Goal: Task Accomplishment & Management: Manage account settings

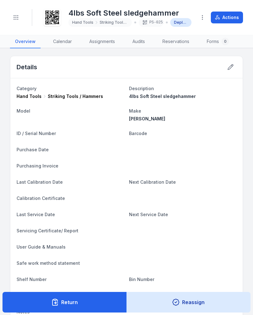
click at [16, 18] on icon "Toggle navigation" at bounding box center [16, 17] width 6 height 6
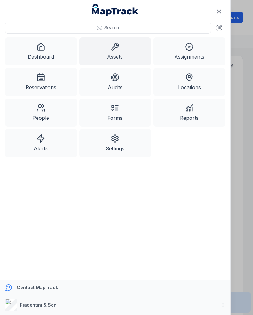
click at [111, 59] on link "Assets" at bounding box center [115, 51] width 72 height 28
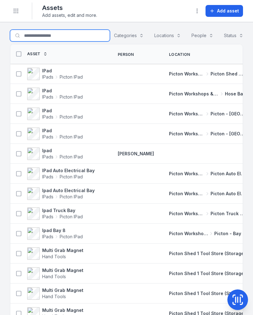
click at [35, 38] on input "Search for assets" at bounding box center [60, 36] width 100 height 12
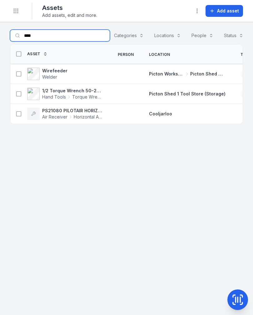
type input "****"
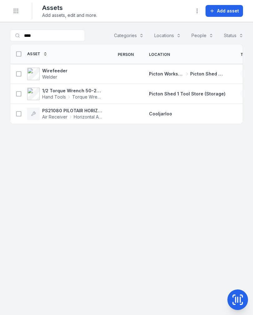
click at [69, 97] on icon at bounding box center [68, 97] width 1 height 2
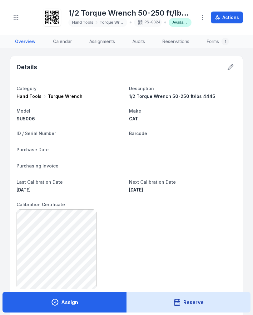
click at [231, 71] on button at bounding box center [230, 67] width 12 height 12
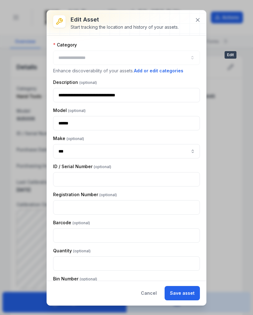
type input "**********"
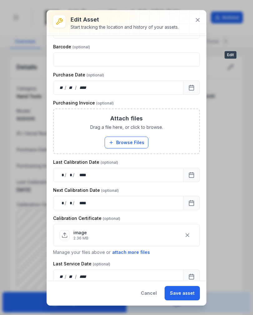
scroll to position [148, 0]
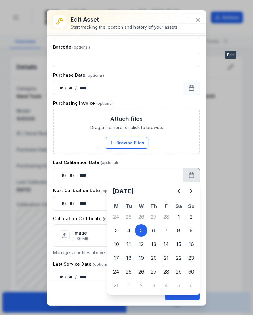
click at [196, 190] on button "Next" at bounding box center [191, 191] width 12 height 12
click at [196, 189] on button "Next" at bounding box center [191, 191] width 12 height 12
click at [194, 189] on icon "Next" at bounding box center [190, 190] width 7 height 7
click at [192, 189] on icon "Next" at bounding box center [190, 190] width 7 height 7
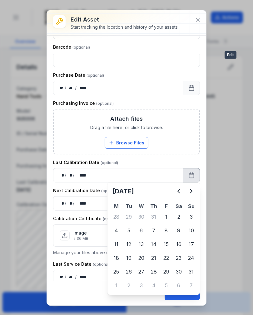
click at [192, 189] on icon "Next" at bounding box center [190, 190] width 7 height 7
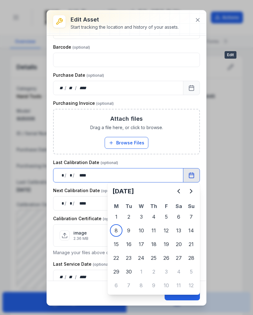
click at [117, 232] on div "image 2.36 MB" at bounding box center [127, 236] width 134 height 12
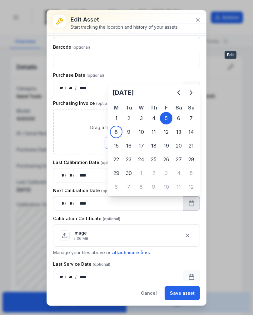
click at [193, 93] on icon "Next" at bounding box center [190, 92] width 7 height 7
click at [192, 95] on icon "Next" at bounding box center [190, 92] width 7 height 7
click at [192, 94] on icon "Next" at bounding box center [190, 92] width 7 height 7
click at [192, 92] on icon "Next" at bounding box center [191, 93] width 2 height 4
click at [191, 92] on icon "Next" at bounding box center [191, 93] width 2 height 4
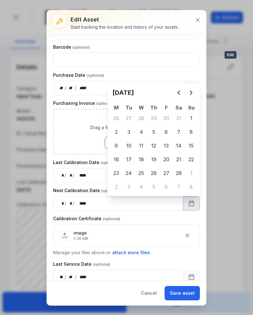
click at [191, 91] on icon "Next" at bounding box center [190, 92] width 7 height 7
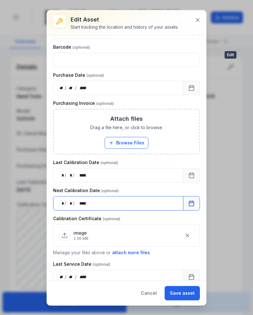
click at [192, 134] on div "Attach files Drag a file here, or click to browse. Browse Files Take Photos" at bounding box center [126, 131] width 145 height 44
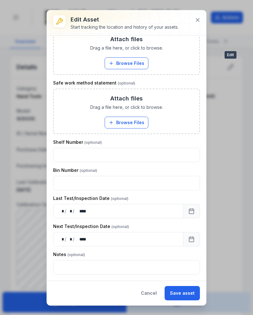
scroll to position [504, 0]
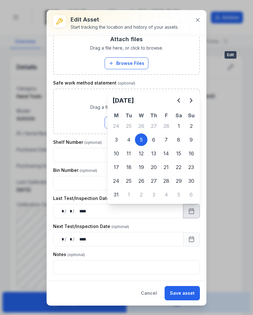
click at [194, 98] on icon "Next" at bounding box center [190, 100] width 7 height 7
click at [194, 97] on icon "Next" at bounding box center [190, 100] width 7 height 7
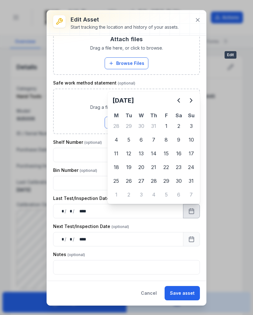
click at [194, 97] on icon "Next" at bounding box center [190, 100] width 7 height 7
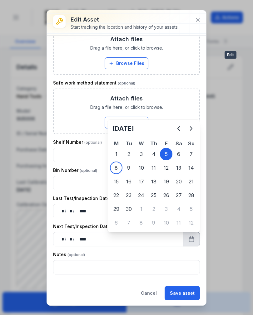
click at [193, 127] on icon "Next" at bounding box center [190, 128] width 7 height 7
click at [194, 127] on icon "Next" at bounding box center [190, 128] width 7 height 7
click at [193, 127] on icon "Next" at bounding box center [190, 128] width 7 height 7
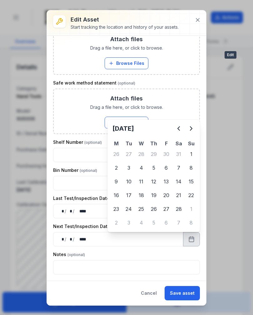
click at [192, 127] on icon "Next" at bounding box center [190, 128] width 7 height 7
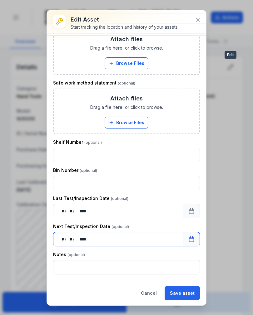
click at [192, 168] on div "Bin Number" at bounding box center [126, 170] width 147 height 6
click at [183, 292] on button "Save asset" at bounding box center [181, 293] width 35 height 14
